Goal: Task Accomplishment & Management: Complete application form

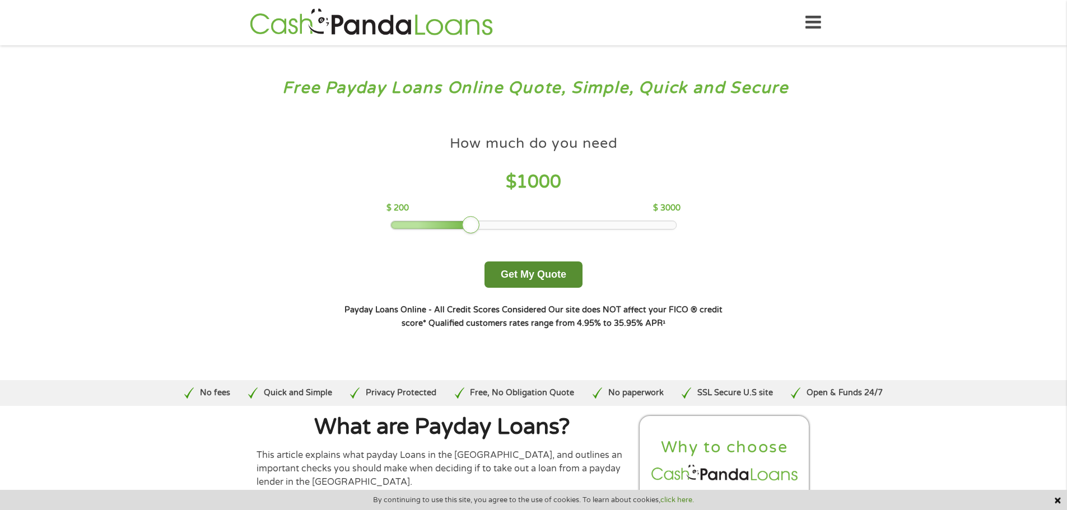
click at [499, 270] on button "Get My Quote" at bounding box center [533, 274] width 98 height 26
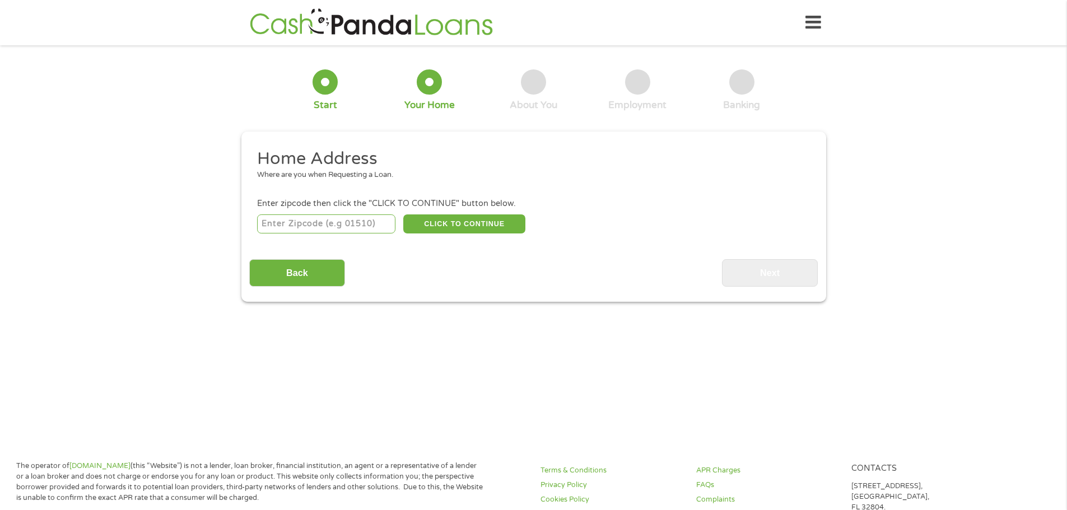
click at [347, 227] on input "number" at bounding box center [326, 223] width 138 height 19
type input "85260"
select select "[US_STATE]"
click at [449, 229] on button "CLICK TO CONTINUE" at bounding box center [464, 223] width 122 height 19
type input "85260"
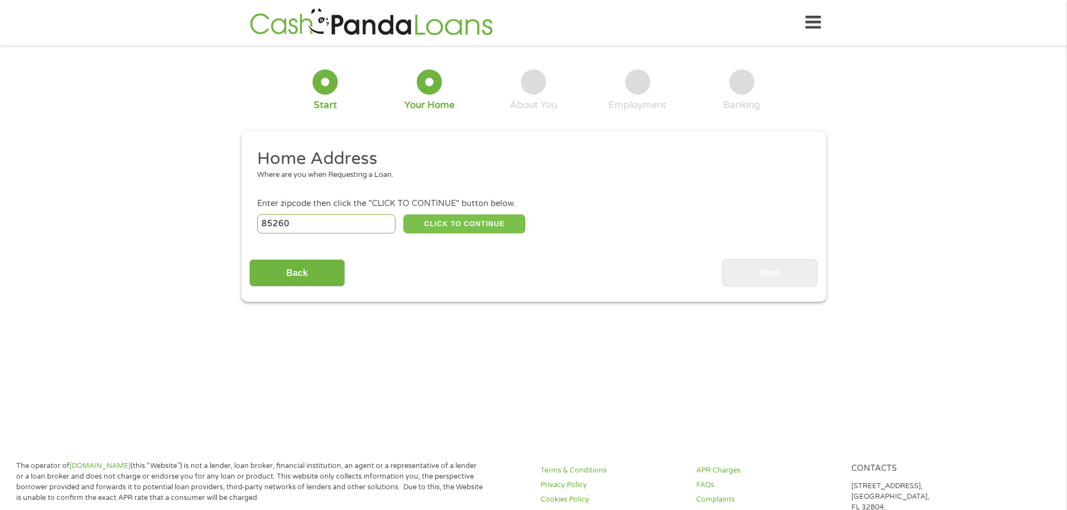
type input "Scottsdale"
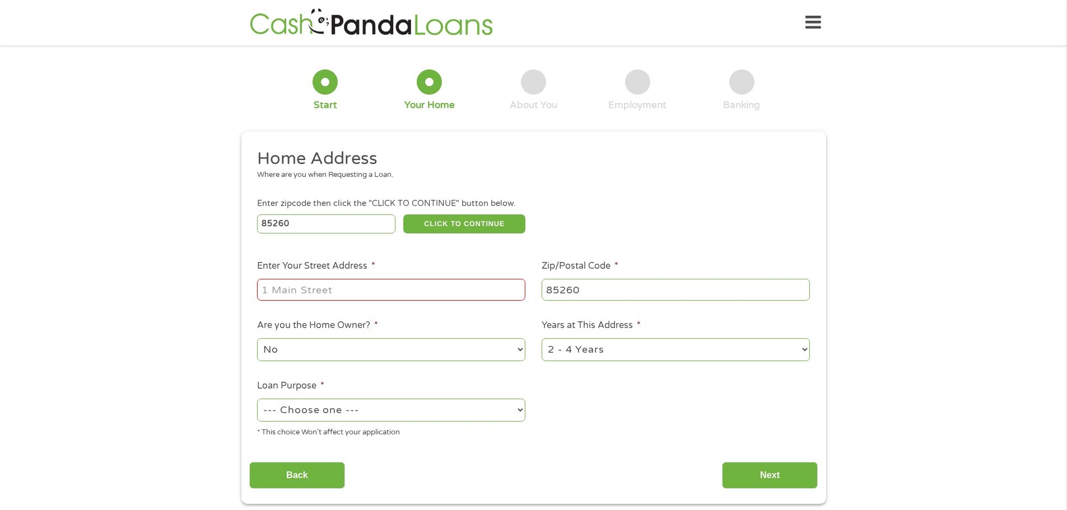
click at [362, 297] on input "Enter Your Street Address *" at bounding box center [391, 289] width 268 height 21
type input "15555 N. Frank Lloyd Wright Blvd., Apt. 1022"
click at [428, 346] on select "No Yes" at bounding box center [391, 349] width 268 height 23
click at [257, 338] on select "No Yes" at bounding box center [391, 349] width 268 height 23
click at [566, 352] on select "1 Year or less 1 - 2 Years 2 - 4 Years Over 4 Years" at bounding box center [675, 349] width 268 height 23
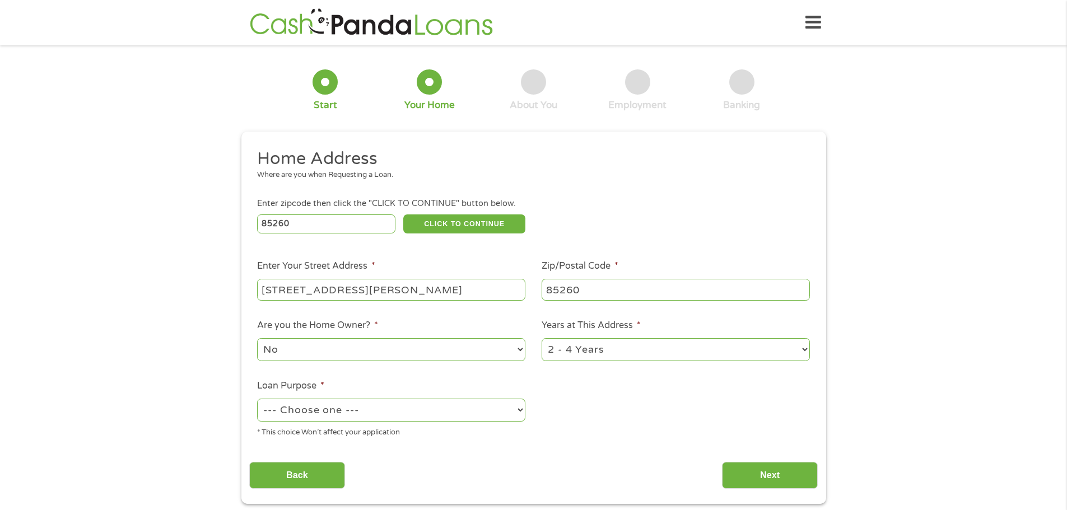
select select "12months"
click at [541, 338] on select "1 Year or less 1 - 2 Years 2 - 4 Years Over 4 Years" at bounding box center [675, 349] width 268 height 23
click at [414, 419] on select "--- Choose one --- Pay Bills Debt Consolidation Home Improvement Major Purchase…" at bounding box center [391, 410] width 268 height 23
select select "shorttermcash"
click at [257, 399] on select "--- Choose one --- Pay Bills Debt Consolidation Home Improvement Major Purchase…" at bounding box center [391, 410] width 268 height 23
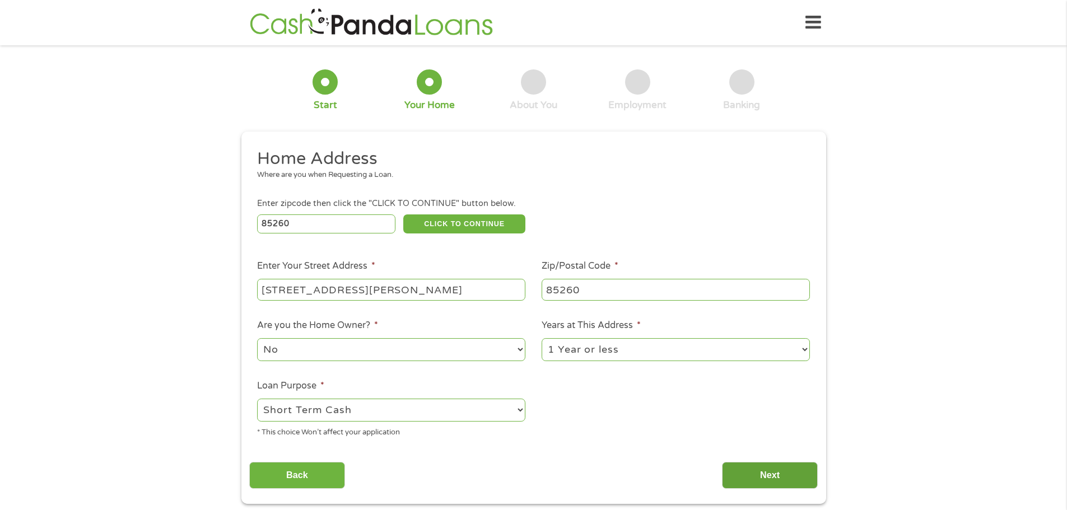
click at [774, 477] on input "Next" at bounding box center [770, 475] width 96 height 27
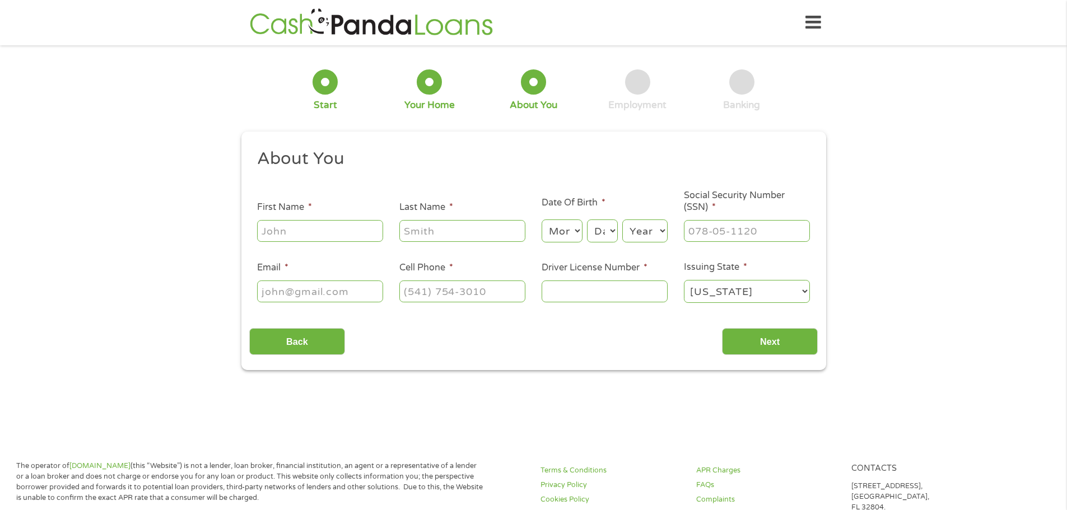
scroll to position [4, 4]
click at [304, 231] on input "First Name *" at bounding box center [320, 230] width 126 height 21
type input "Anthony"
type input "Josenhans"
type input "anthony.josenhans@gmail.com"
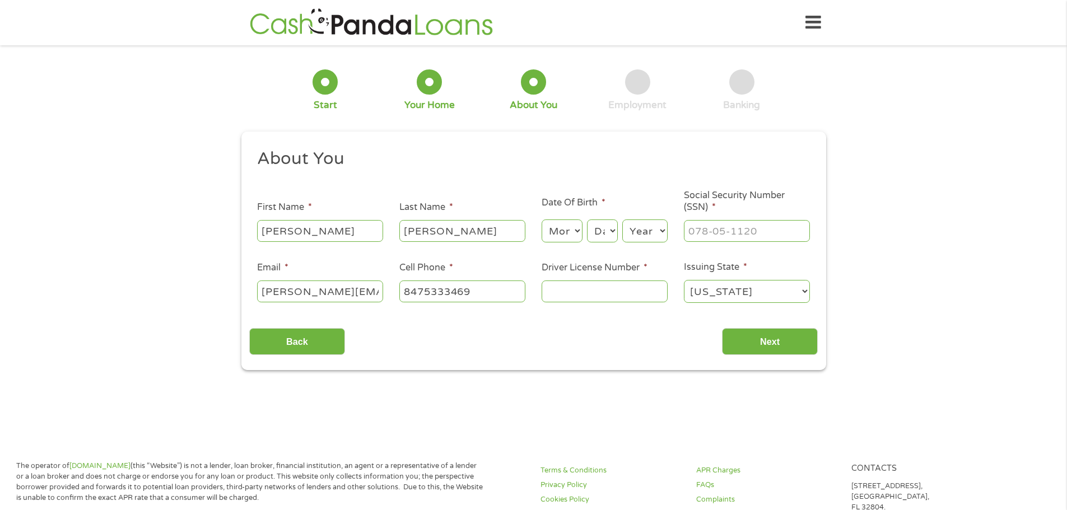
type input "(847) 533-3469"
click at [566, 226] on select "Month 1 2 3 4 5 6 7 8 9 10 11 12" at bounding box center [561, 231] width 41 height 23
select select "9"
click at [541, 220] on select "Month 1 2 3 4 5 6 7 8 9 10 11 12" at bounding box center [561, 231] width 41 height 23
click at [601, 241] on select "Day 1 2 3 4 5 6 7 8 9 10 11 12 13 14 15 16 17 18 19 20 21 22 23 24 25 26 27 28 …" at bounding box center [602, 231] width 30 height 23
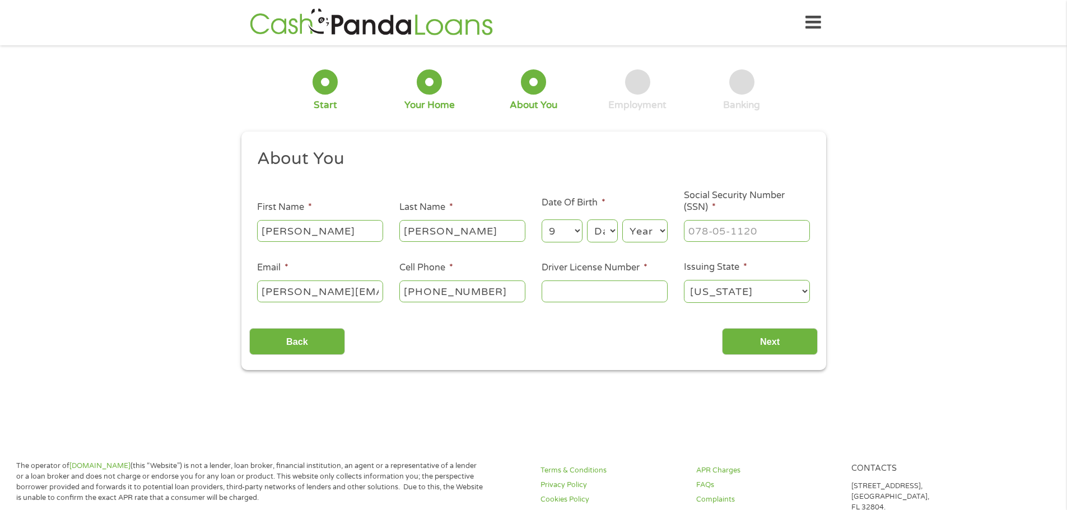
select select "2"
click at [587, 220] on select "Day 1 2 3 4 5 6 7 8 9 10 11 12 13 14 15 16 17 18 19 20 21 22 23 24 25 26 27 28 …" at bounding box center [602, 231] width 30 height 23
click at [651, 231] on select "Year 2007 2006 2005 2004 2003 2002 2001 2000 1999 1998 1997 1996 1995 1994 1993…" at bounding box center [644, 231] width 45 height 23
select select "1985"
click at [622, 220] on select "Year 2007 2006 2005 2004 2003 2002 2001 2000 1999 1998 1997 1996 1995 1994 1993…" at bounding box center [644, 231] width 45 height 23
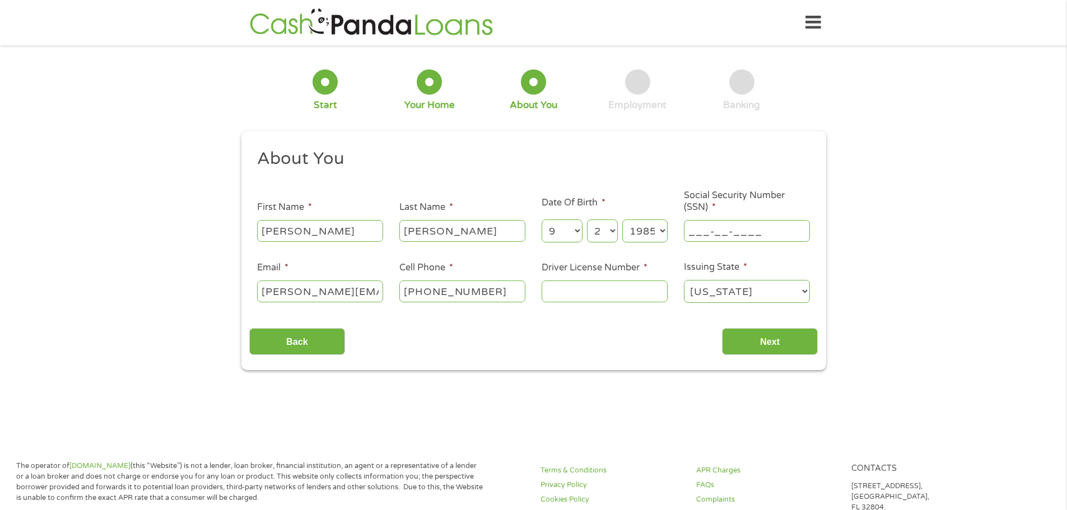
click at [703, 228] on input "___-__-____" at bounding box center [747, 230] width 126 height 21
type input "346-78-3074"
type input "D04784522"
click at [722, 328] on input "Next" at bounding box center [770, 341] width 96 height 27
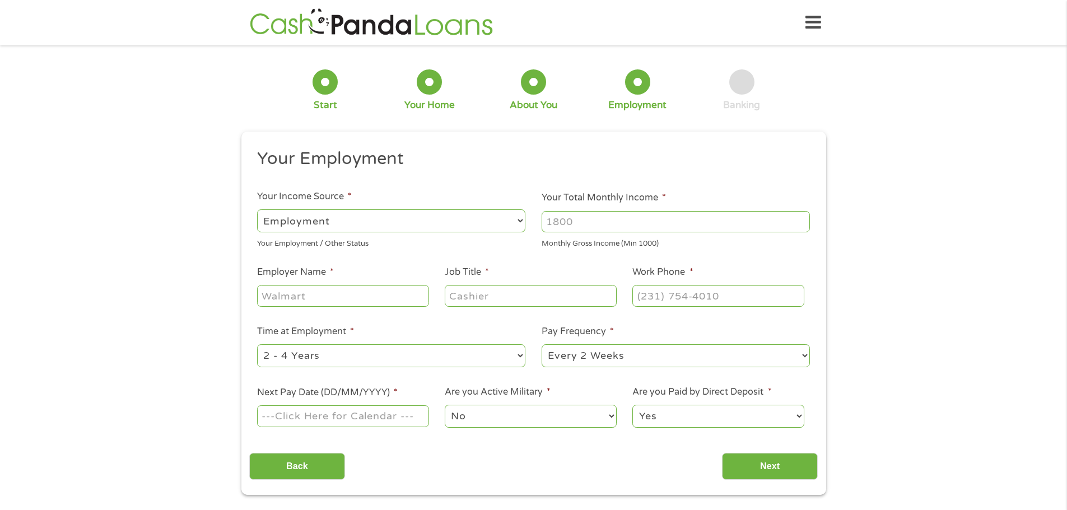
click at [592, 218] on input "Your Total Monthly Income *" at bounding box center [675, 221] width 268 height 21
click at [804, 220] on input "1020" at bounding box center [675, 221] width 268 height 21
drag, startPoint x: 652, startPoint y: 231, endPoint x: 453, endPoint y: 207, distance: 200.2
click at [453, 207] on ul "Your Employment Your Income Source * --- Choose one --- Employment Self Employe…" at bounding box center [533, 293] width 568 height 290
type input "4500"
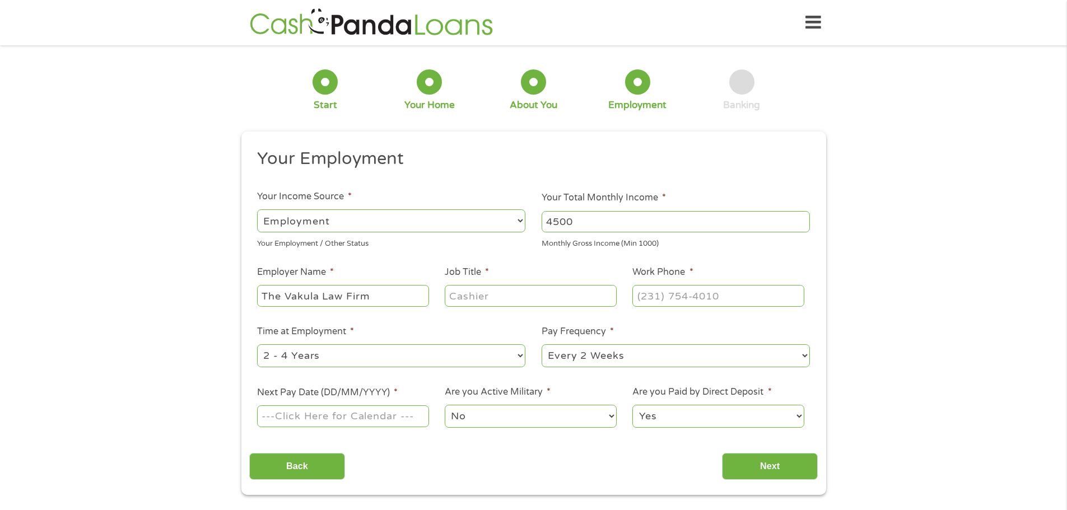
type input "The Vakula Law Firm"
type input "Paralegal"
type input "(480) 905-9114"
select select "60months"
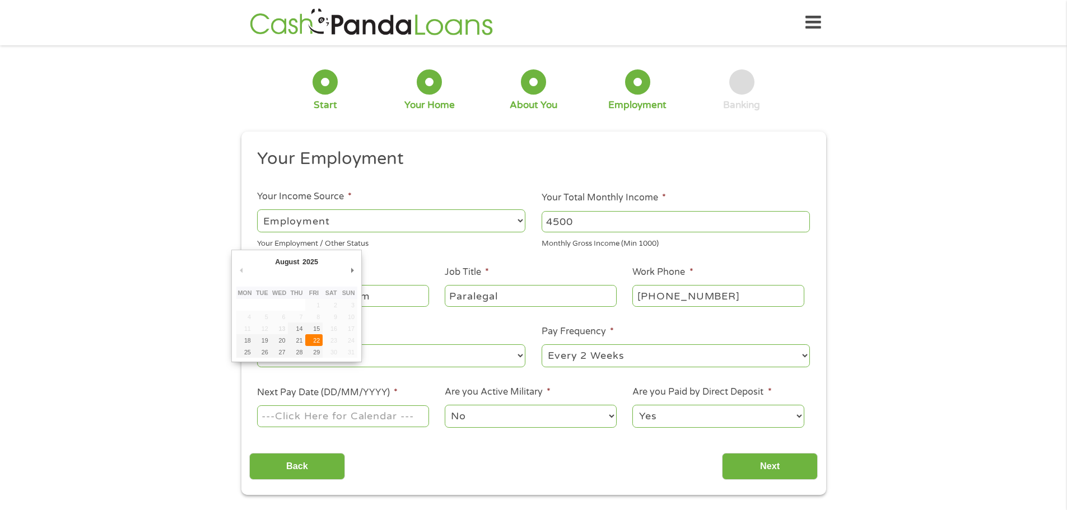
type input "22/08/2025"
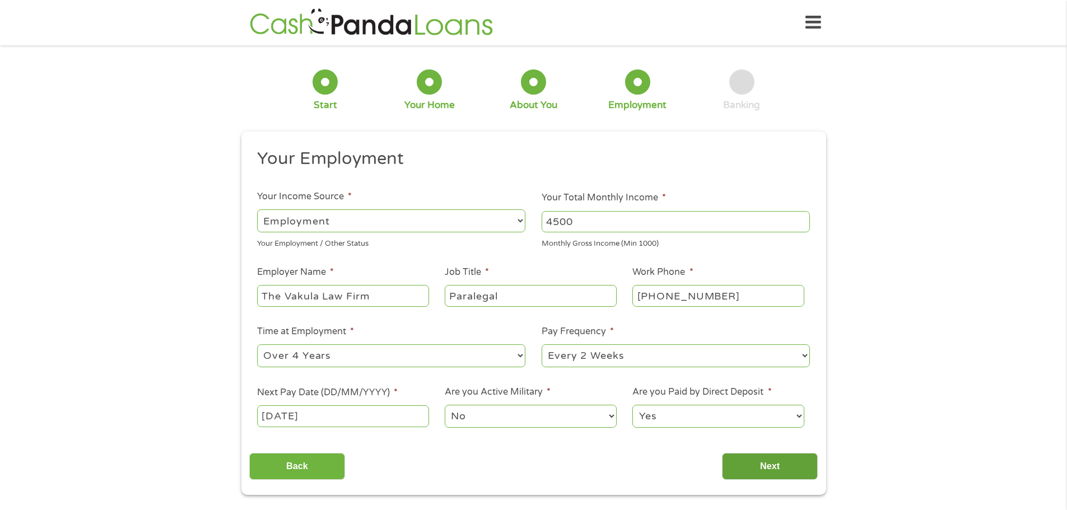
click at [768, 471] on input "Next" at bounding box center [770, 466] width 96 height 27
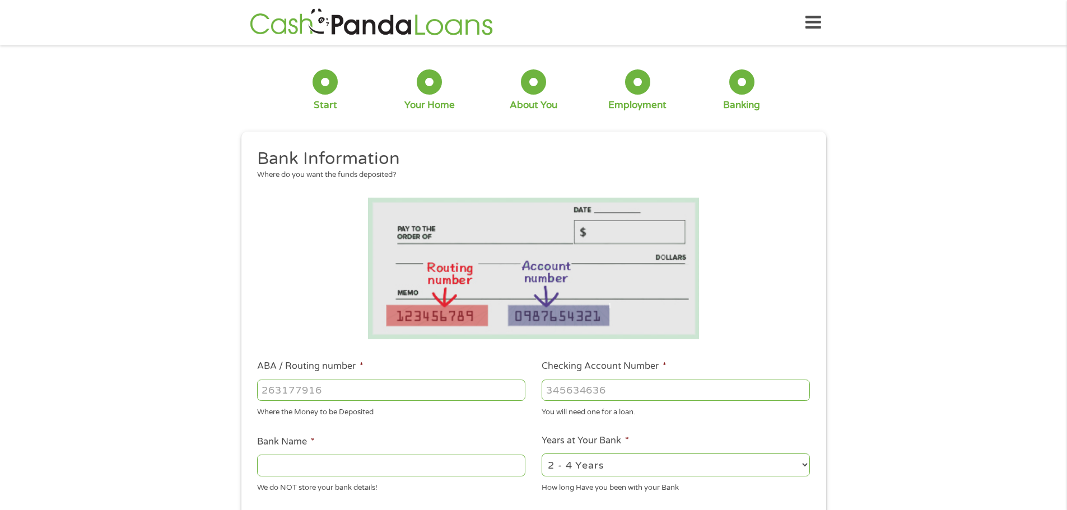
click at [367, 388] on input "ABA / Routing number *" at bounding box center [391, 390] width 268 height 21
type input "122100024"
type input "JPMORGAN CHASE BANK NA"
type input "756150036"
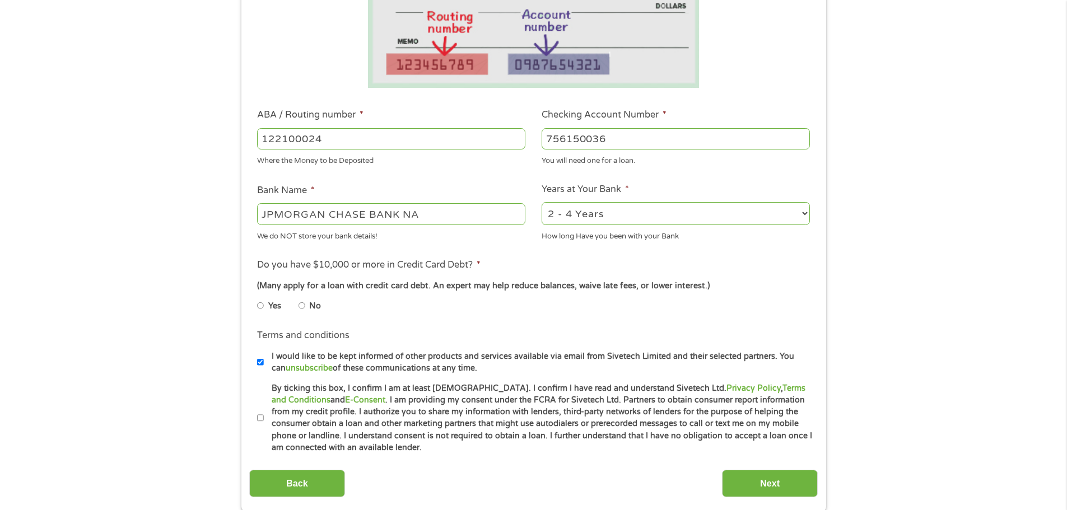
scroll to position [280, 0]
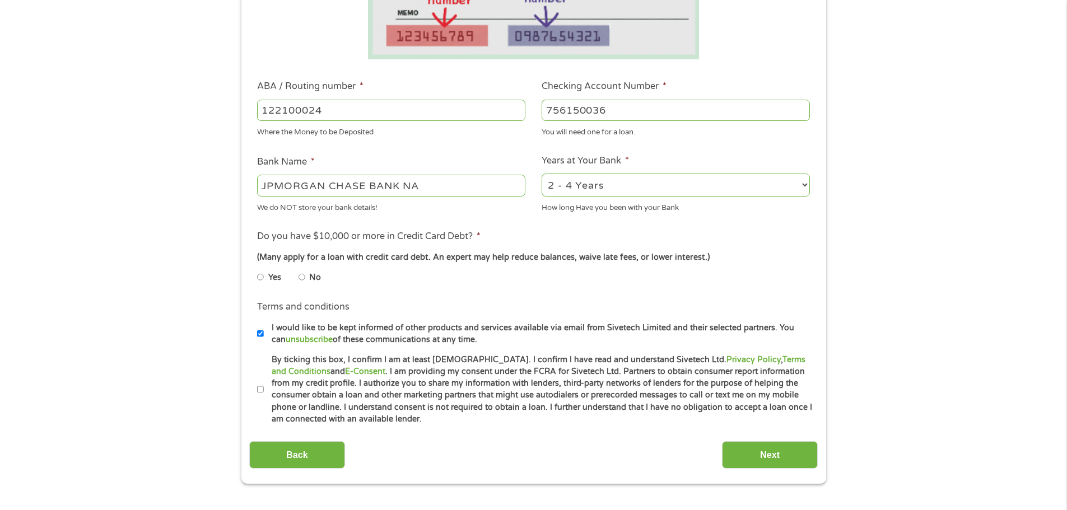
click at [302, 278] on input "No" at bounding box center [301, 277] width 7 height 18
radio input "true"
click at [258, 387] on input "By ticking this box, I confirm I am at least 18 years old. I confirm I have rea…" at bounding box center [260, 390] width 7 height 18
checkbox input "true"
click at [790, 451] on input "Next" at bounding box center [770, 454] width 96 height 27
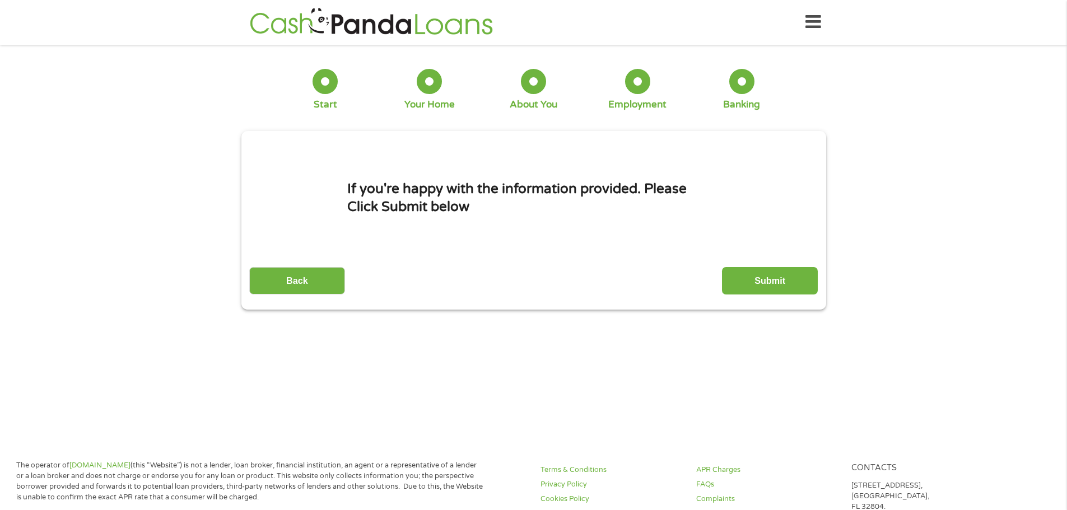
scroll to position [0, 0]
click at [741, 281] on input "Submit" at bounding box center [770, 281] width 96 height 27
